Goal: Task Accomplishment & Management: Use online tool/utility

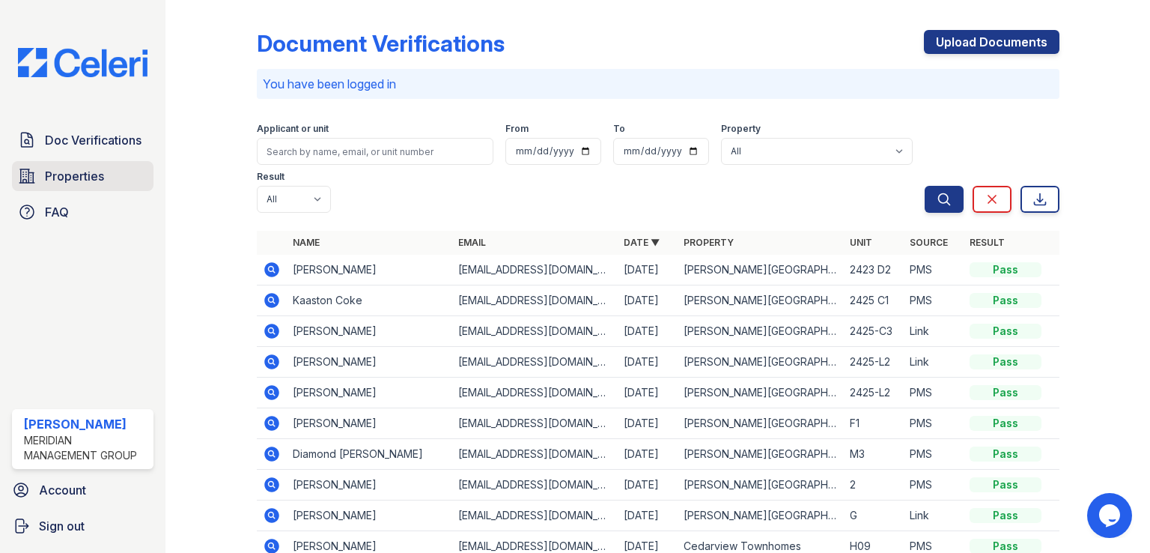
click at [89, 183] on span "Properties" at bounding box center [74, 176] width 59 height 18
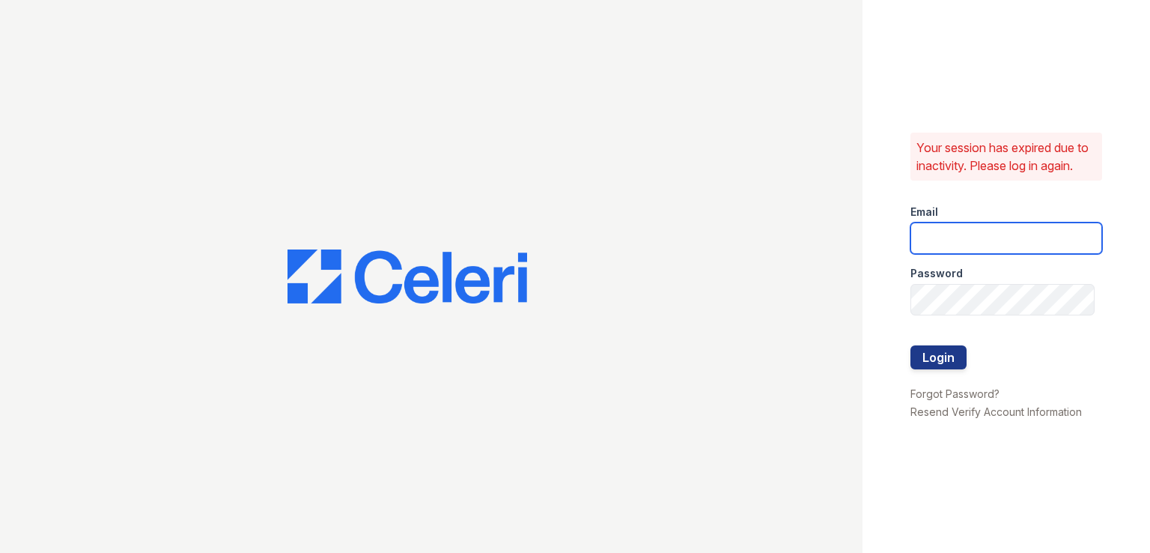
drag, startPoint x: 1000, startPoint y: 246, endPoint x: 991, endPoint y: 246, distance: 8.2
click at [994, 246] on input "email" at bounding box center [1007, 237] width 192 height 31
type input "ddurr@mmgmgt.com"
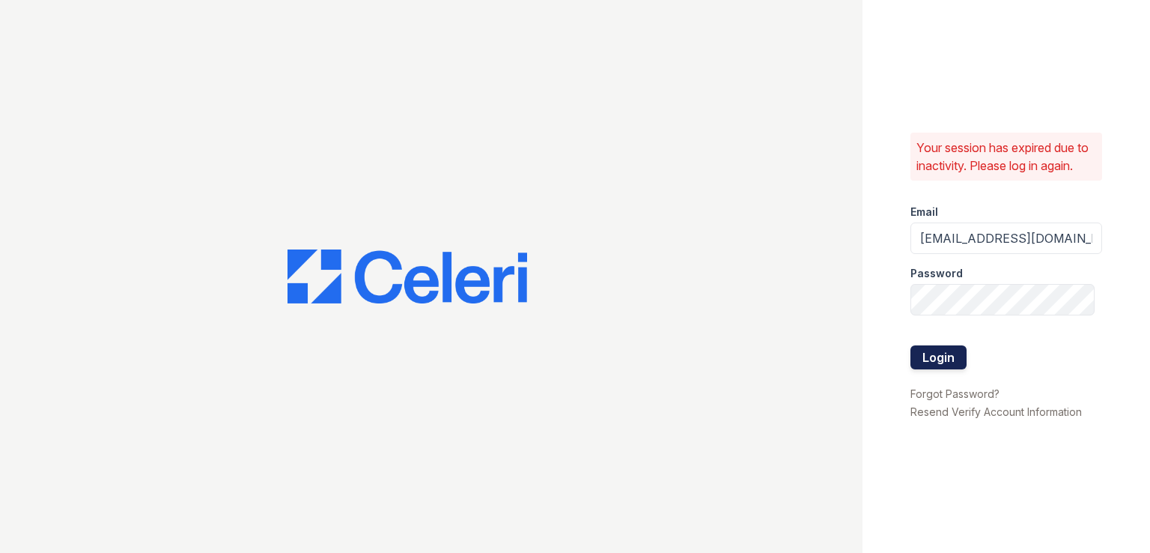
click at [944, 360] on button "Login" at bounding box center [939, 357] width 56 height 24
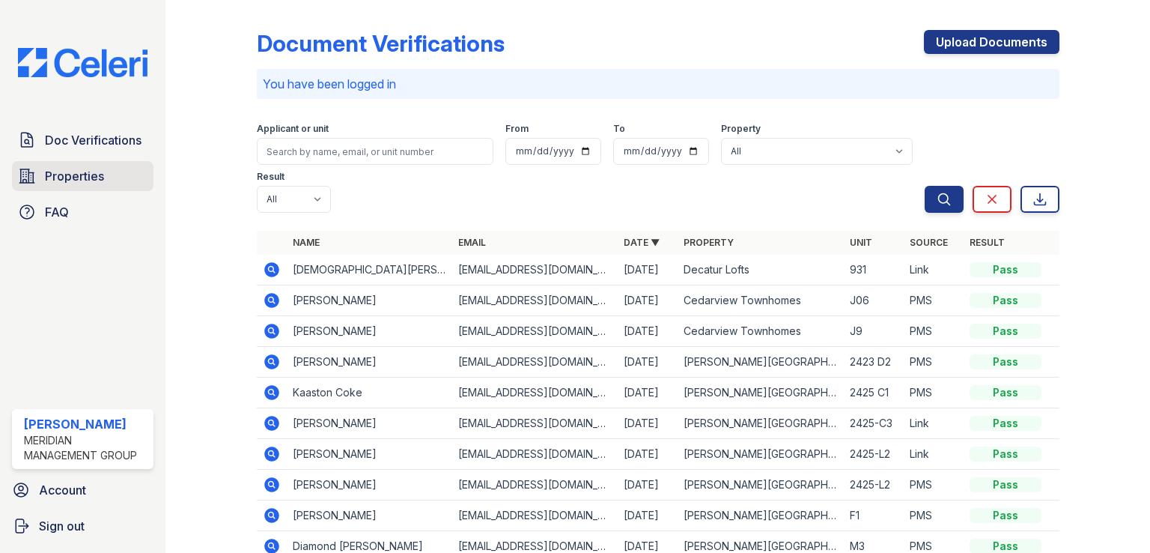
click at [74, 177] on span "Properties" at bounding box center [74, 176] width 59 height 18
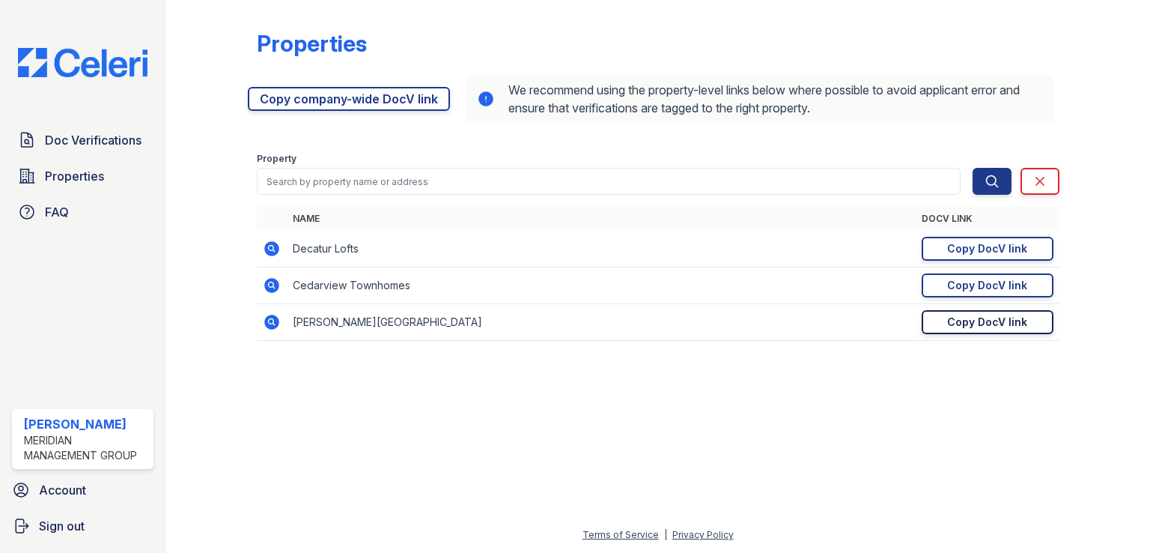
click at [933, 315] on link "Copy DocV link Copy link" at bounding box center [988, 322] width 132 height 24
